Goal: Check status: Check status

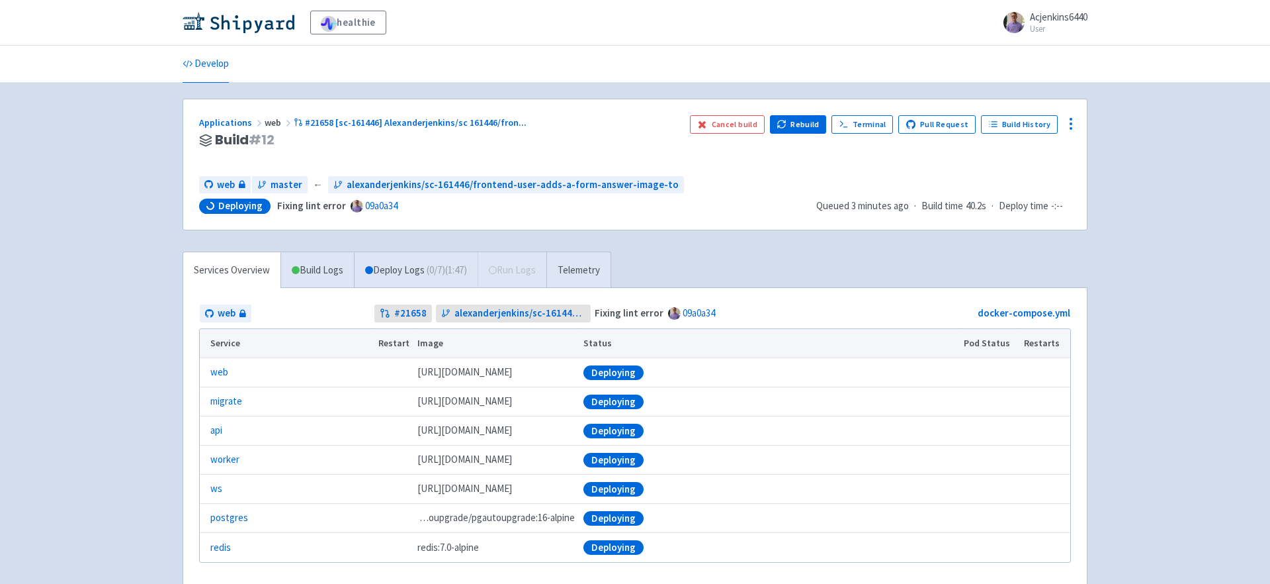
click at [144, 275] on div "healthie Acjenkins6440 User Profile Sign out Develop" at bounding box center [635, 313] width 1270 height 627
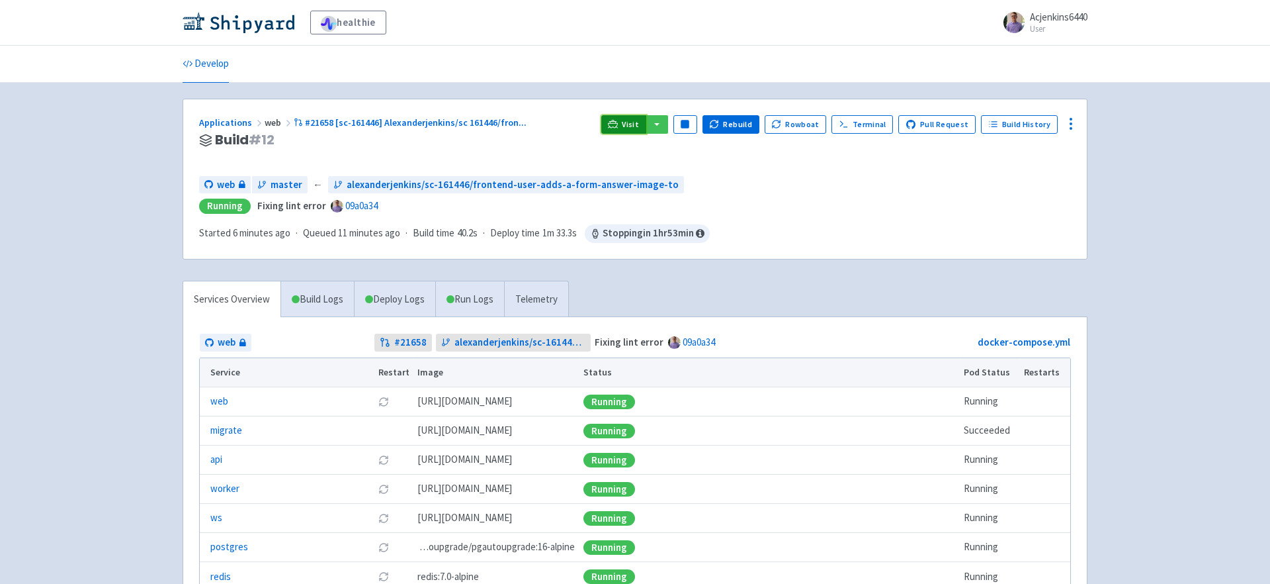
click at [618, 127] on icon at bounding box center [613, 124] width 10 height 10
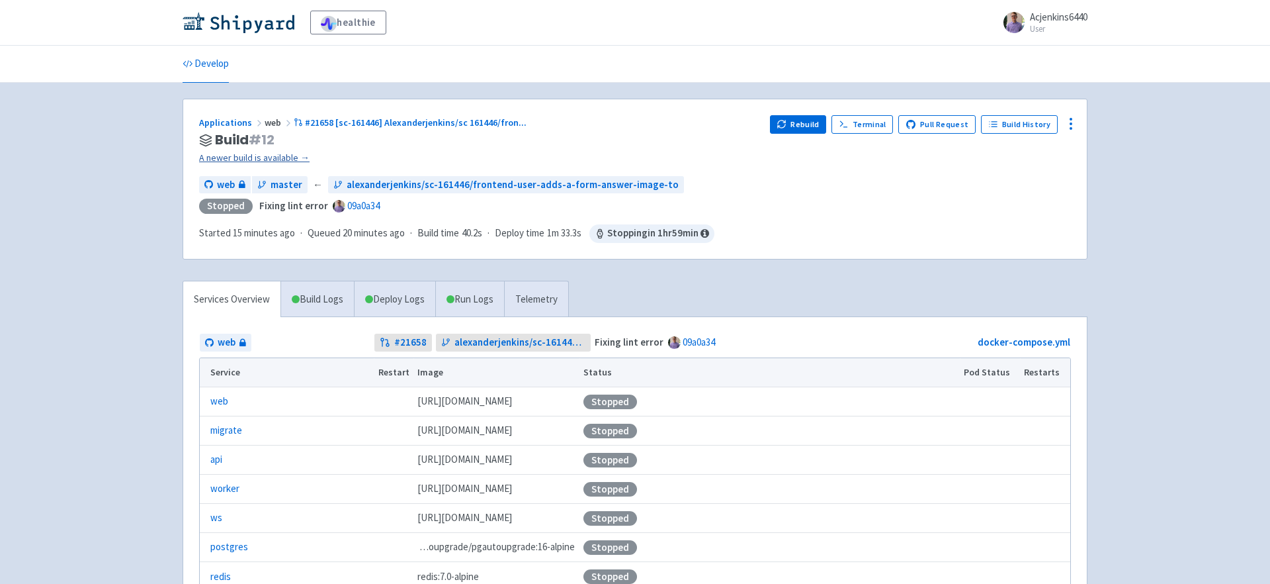
click at [264, 157] on link "A newer build is available →" at bounding box center [479, 157] width 560 height 15
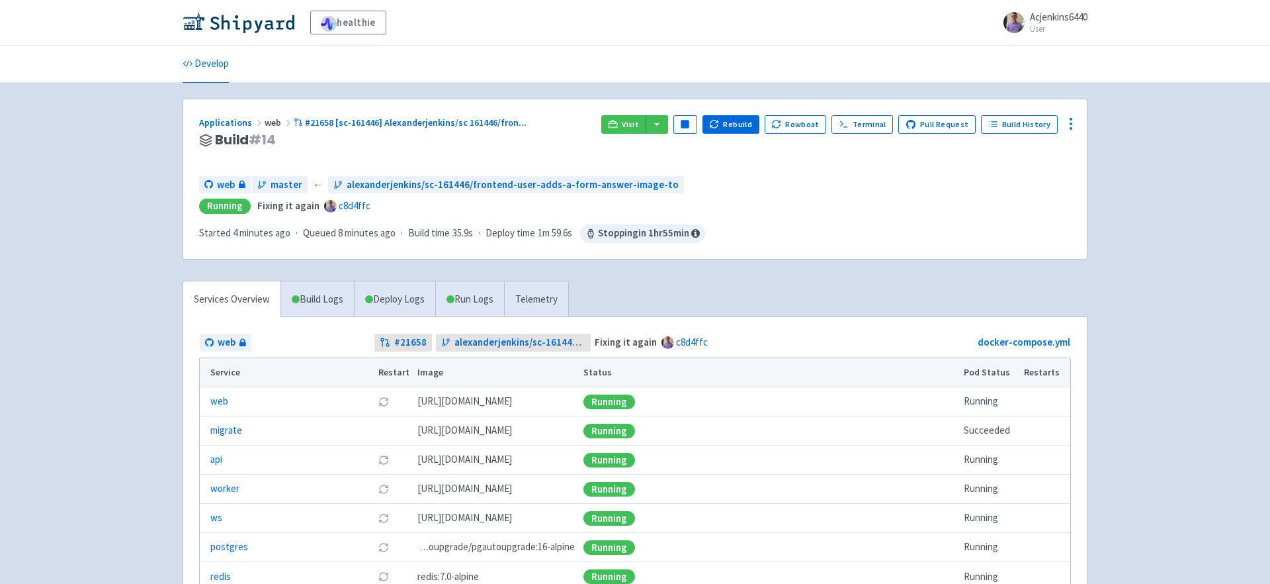
click at [631, 113] on div "Applications web #21658 [sc-161446] Alexanderjenkins/sc 161446/fron ... Build #…" at bounding box center [635, 178] width 904 height 159
click at [631, 124] on link "Visit" at bounding box center [623, 124] width 45 height 19
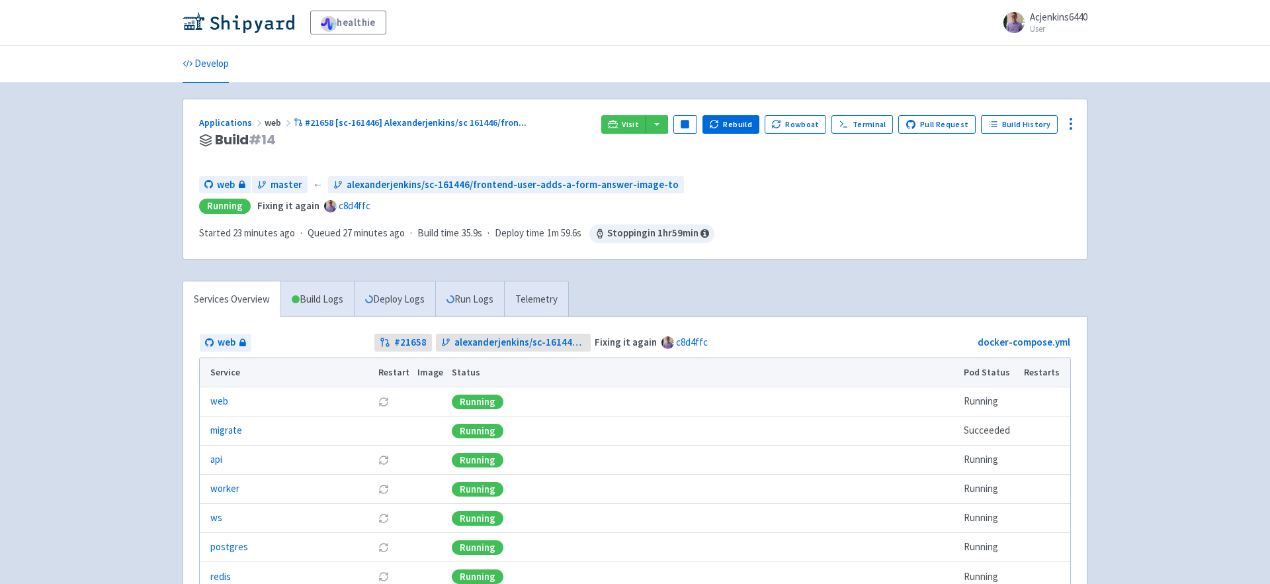
click at [107, 217] on div "healthie Acjenkins6440 User Profile Sign out Develop" at bounding box center [635, 328] width 1270 height 656
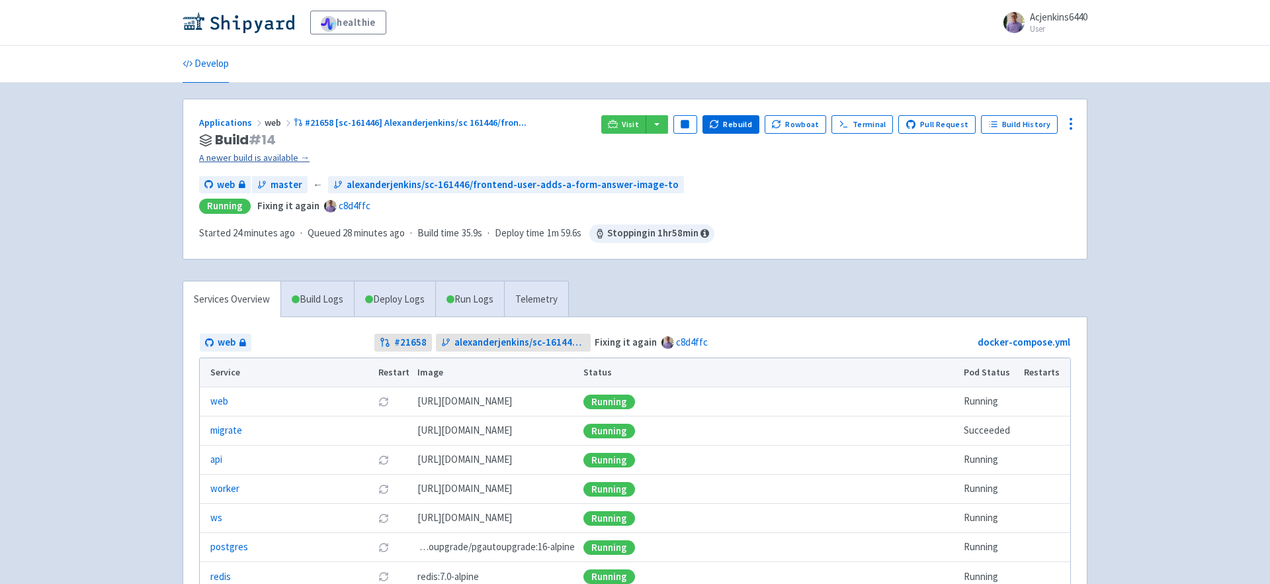
click at [277, 159] on link "A newer build is available →" at bounding box center [395, 157] width 392 height 15
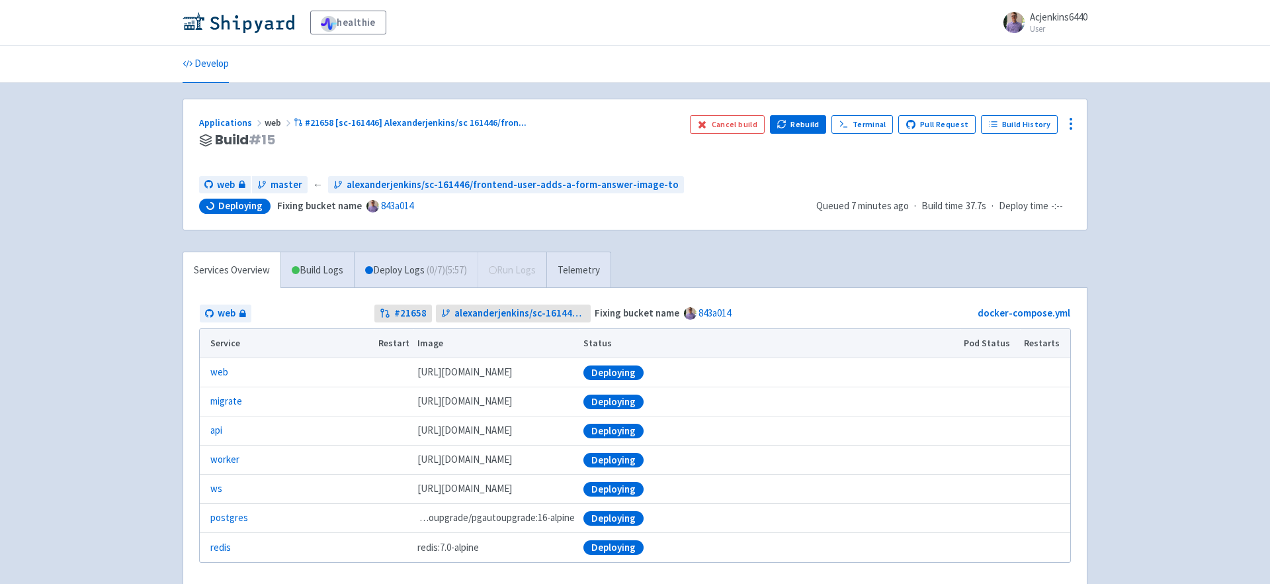
click at [455, 148] on div "Applications web #21658 [sc-161446] Alexanderjenkins/sc 161446/fron ... Build #…" at bounding box center [439, 140] width 480 height 50
click at [720, 258] on div "Services Overview Build Logs Deploy Logs ( 0 / 7 ) (7:45) Run Logs Telemetry we…" at bounding box center [635, 430] width 921 height 359
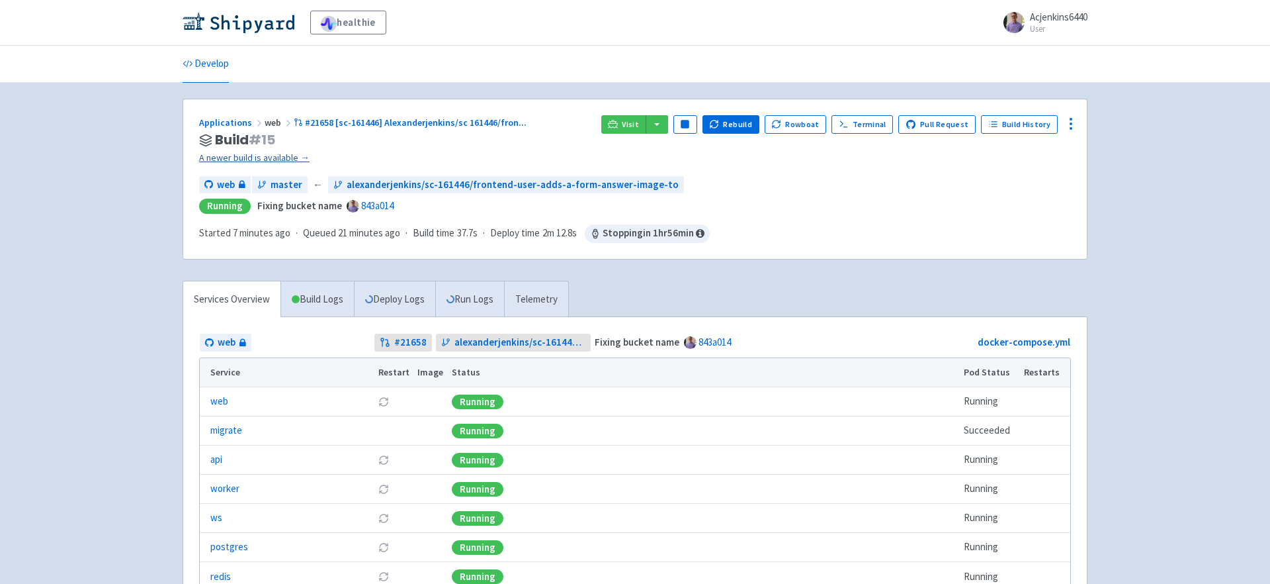
click at [273, 162] on link "A newer build is available →" at bounding box center [395, 157] width 392 height 15
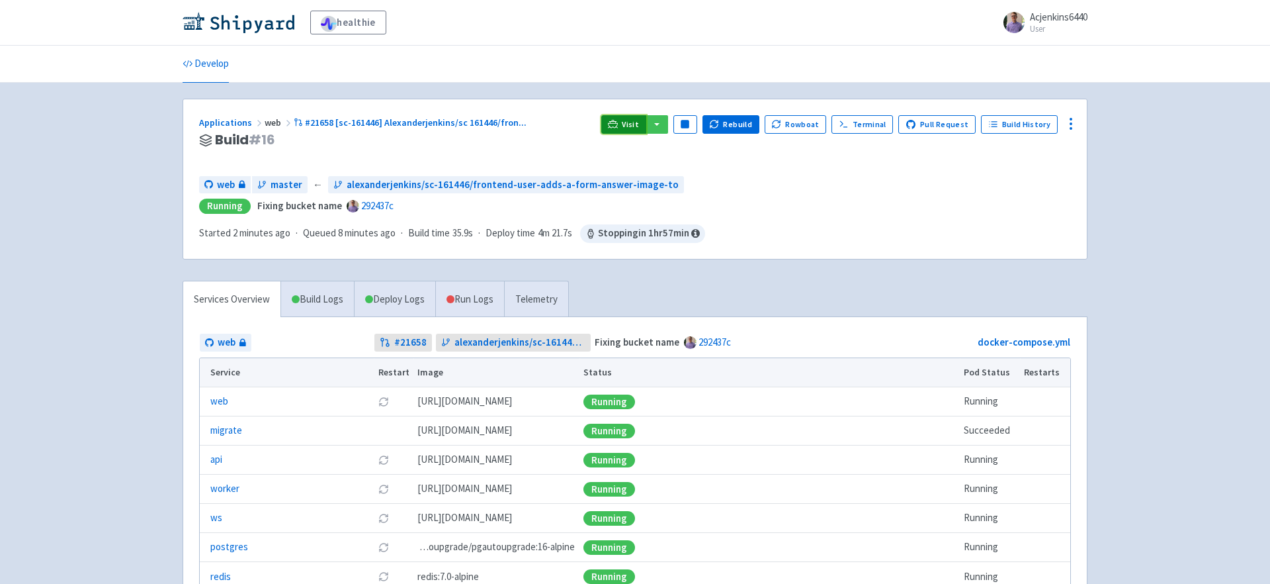
click at [618, 121] on icon at bounding box center [613, 124] width 10 height 10
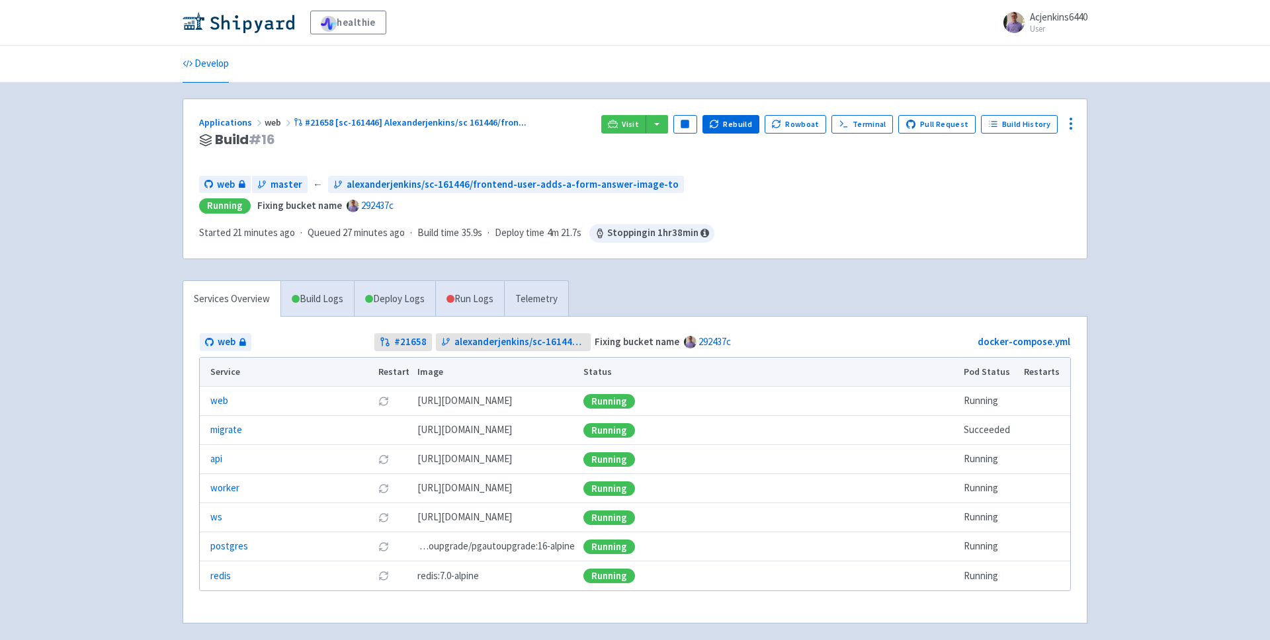
click at [1198, 102] on div "healthie Acjenkins6440 User Profile Sign out Develop" at bounding box center [635, 328] width 1270 height 656
